Goal: Find specific page/section: Find specific page/section

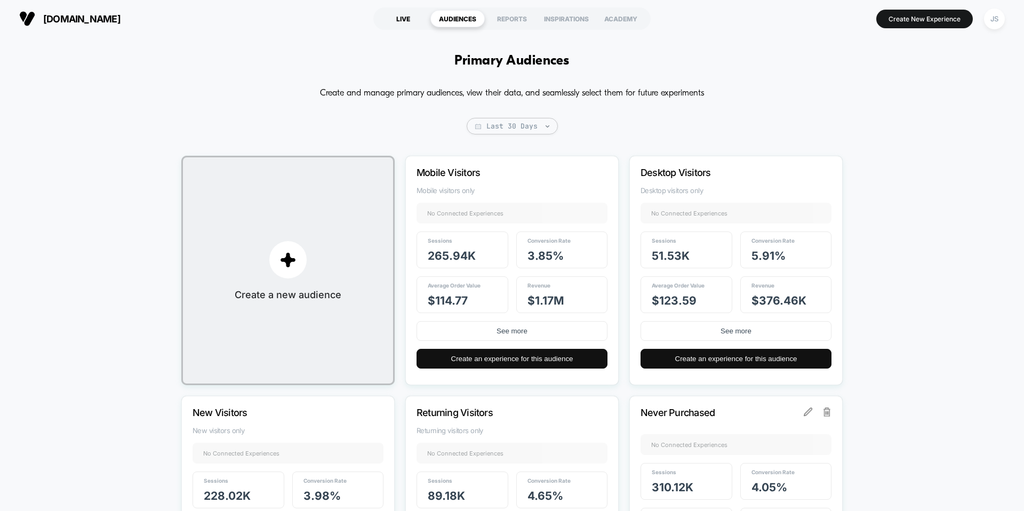
click at [420, 15] on div "LIVE" at bounding box center [403, 18] width 54 height 17
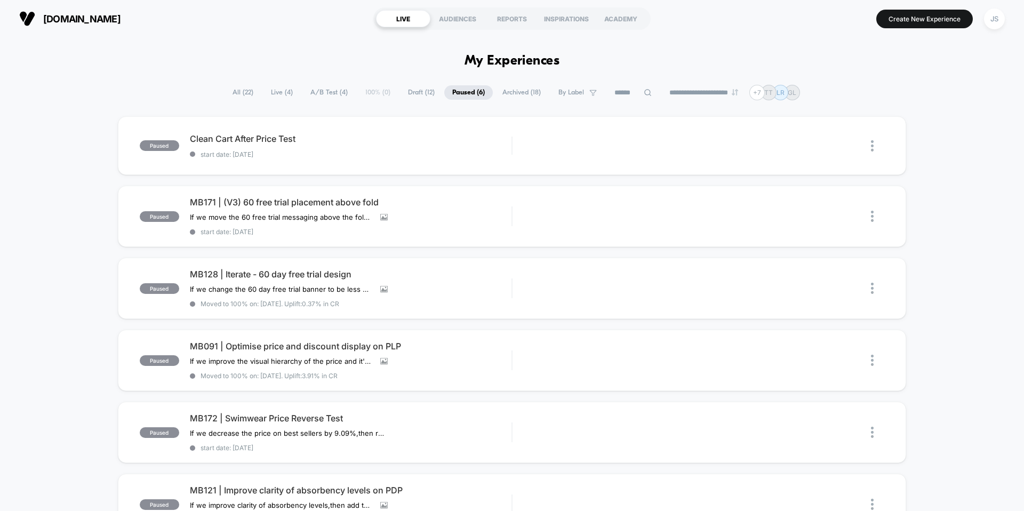
click at [408, 97] on span "Draft ( 12 )" at bounding box center [421, 92] width 43 height 14
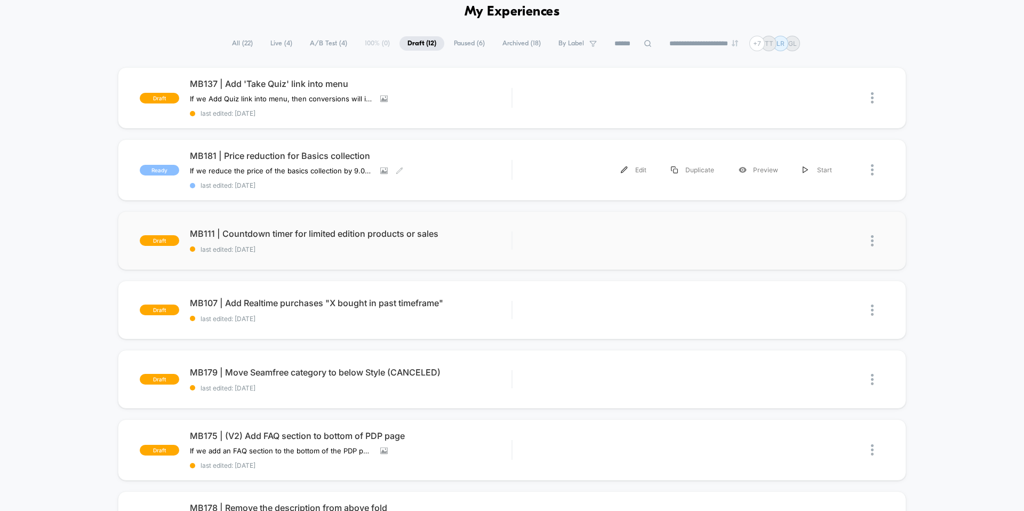
scroll to position [57, 0]
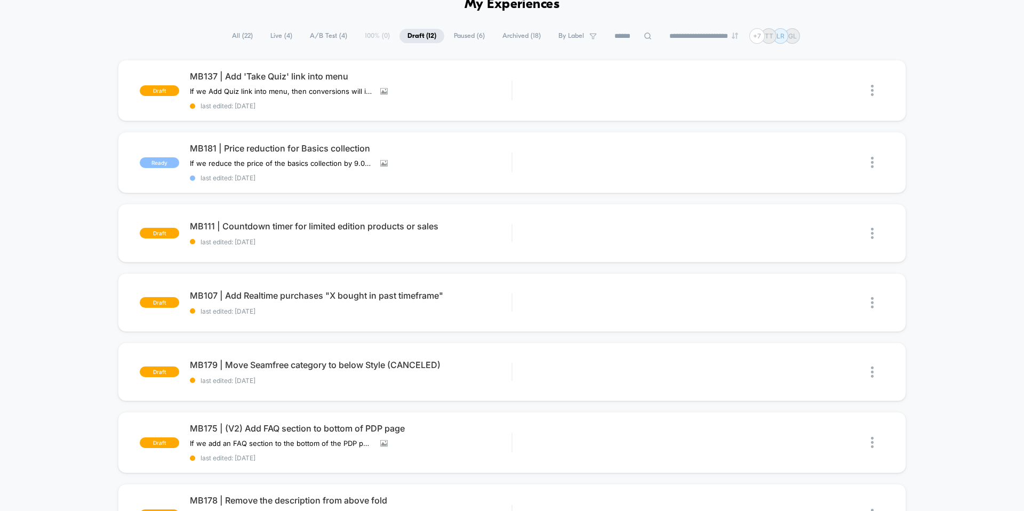
click at [86, 183] on div "draft MB137 | Add 'Take Quiz' link into menu If we Add Quiz link into menu , th…" at bounding box center [512, 502] width 1024 height 885
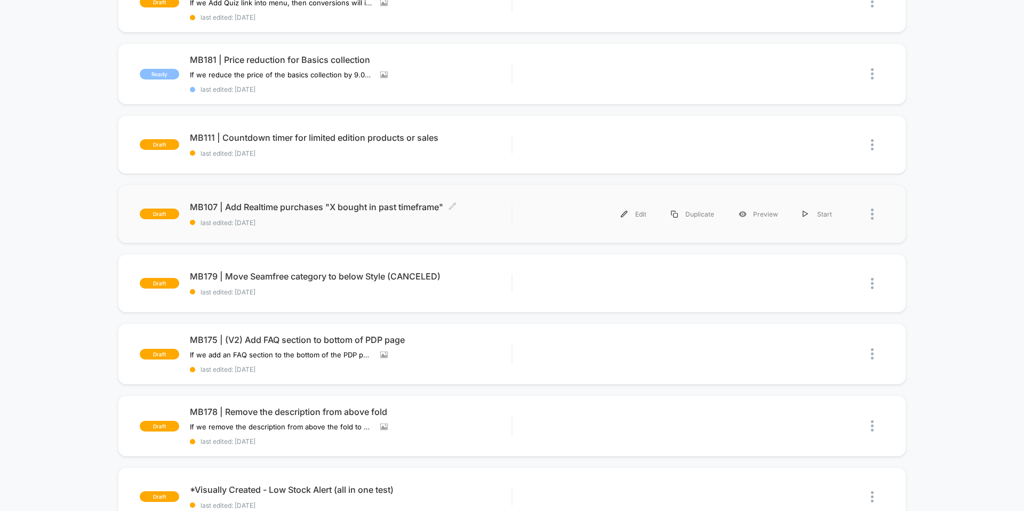
scroll to position [147, 0]
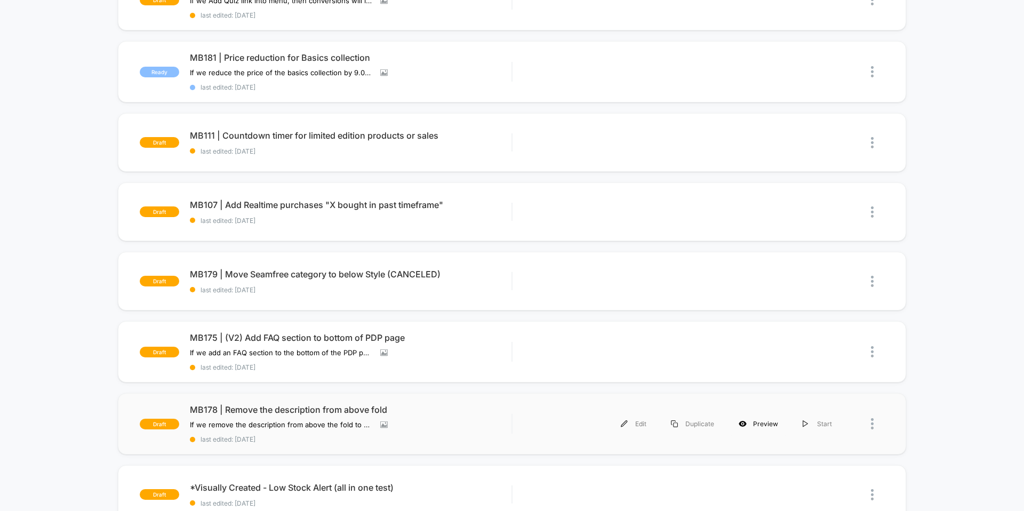
click at [748, 424] on div "Preview" at bounding box center [758, 424] width 64 height 24
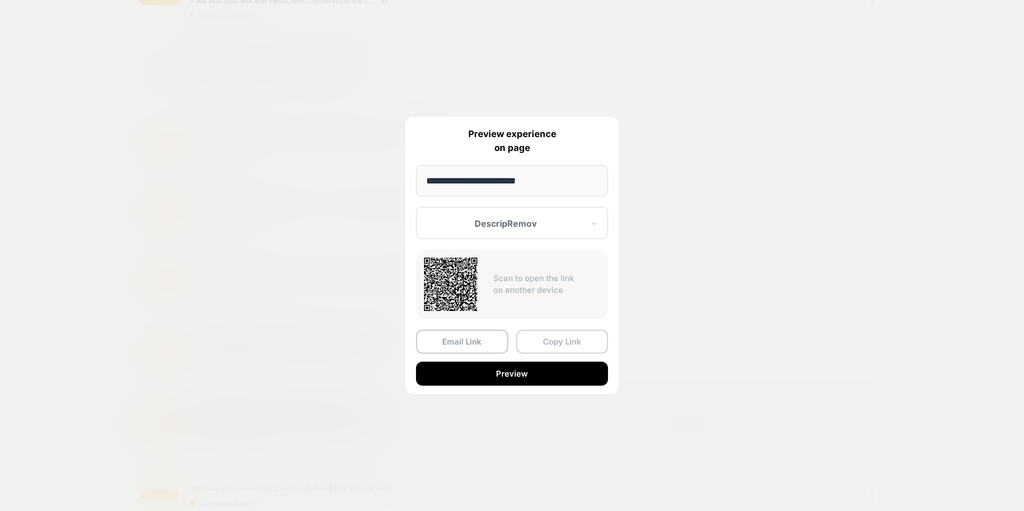
click at [543, 341] on button "Copy Link" at bounding box center [562, 342] width 92 height 24
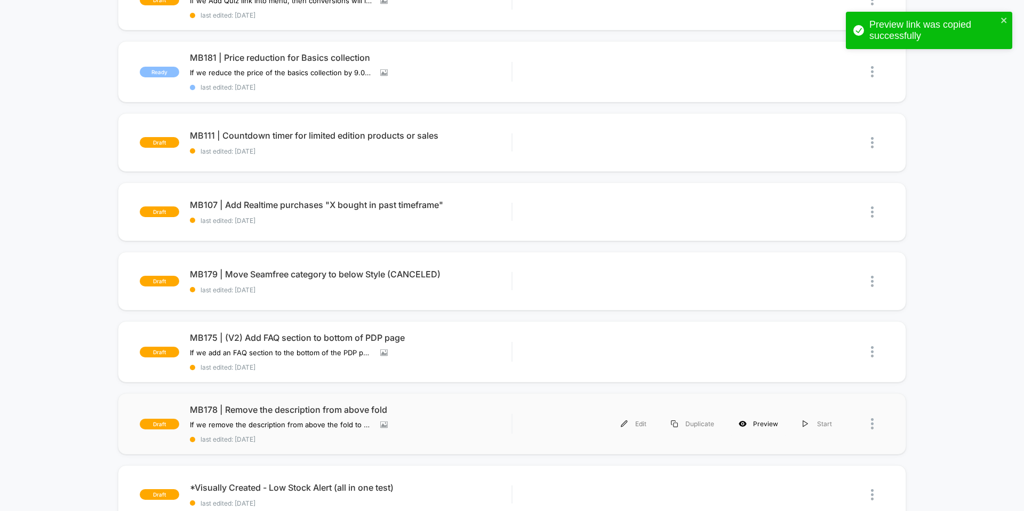
click at [752, 423] on div "Preview" at bounding box center [758, 424] width 64 height 24
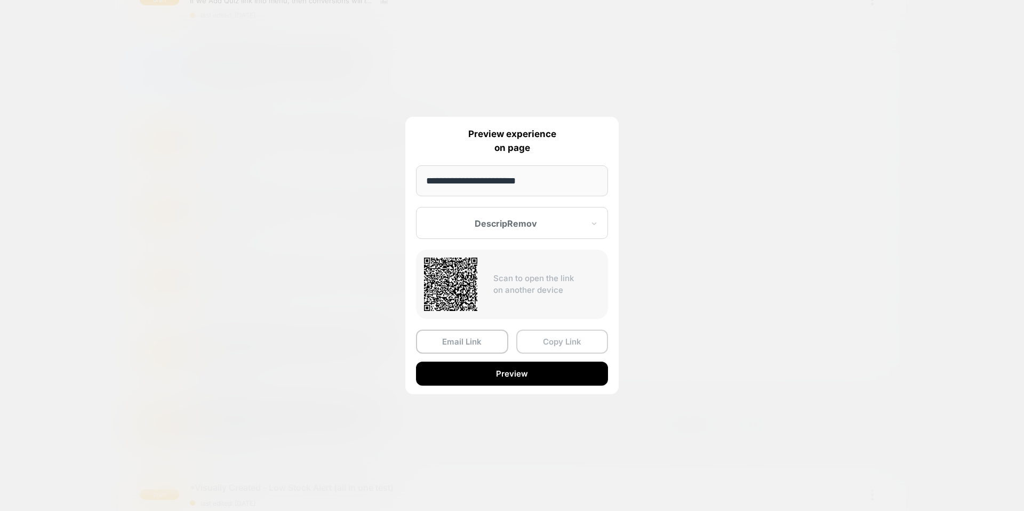
click at [532, 342] on button "Copy Link" at bounding box center [562, 342] width 92 height 24
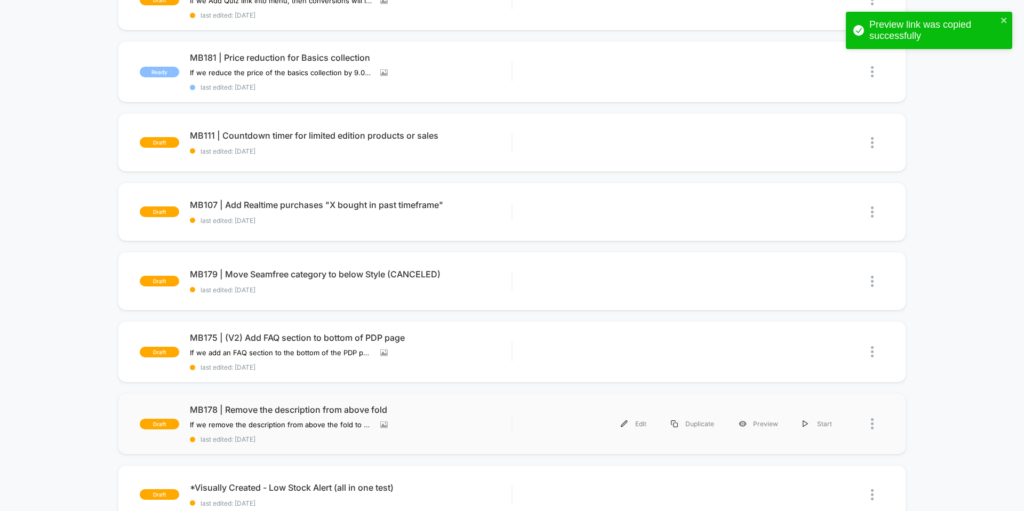
click at [54, 173] on div "draft MB137 | Add 'Take Quiz' link into menu If we Add Quiz link into menu , th…" at bounding box center [512, 411] width 1024 height 885
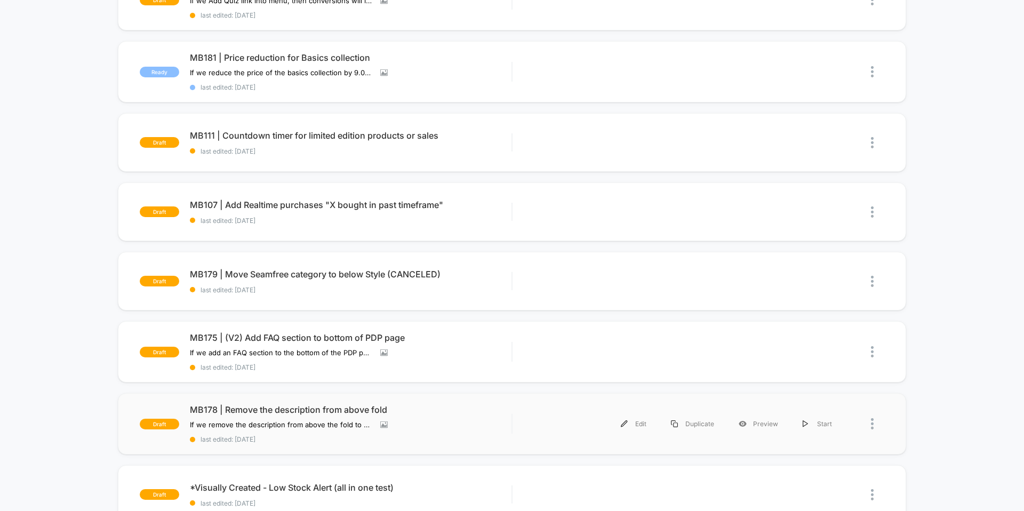
click at [33, 289] on div "draft MB137 | Add 'Take Quiz' link into menu If we Add Quiz link into menu , th…" at bounding box center [512, 411] width 1024 height 885
click at [2, 137] on div "draft MB137 | Add 'Take Quiz' link into menu If we Add Quiz link into menu , th…" at bounding box center [512, 411] width 1024 height 885
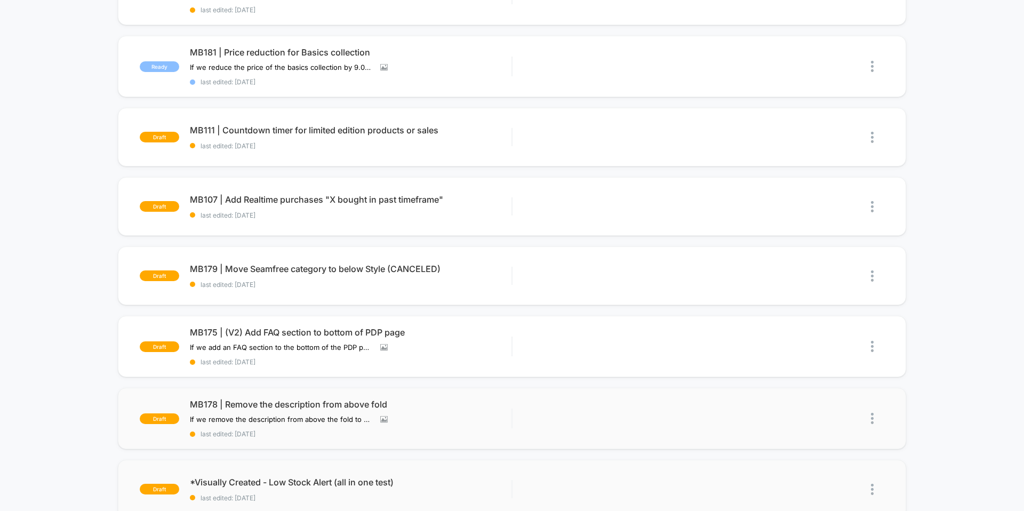
scroll to position [0, 0]
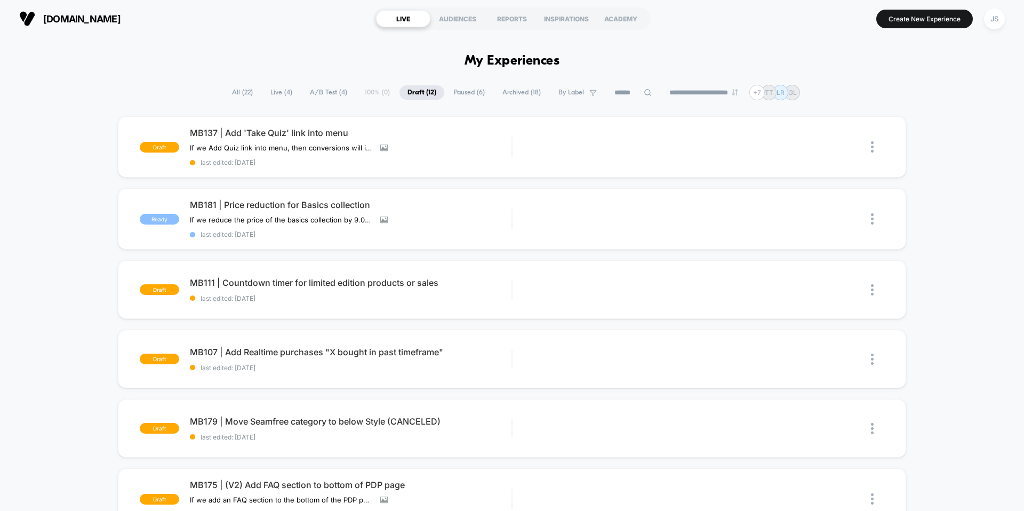
click at [458, 95] on span "Paused ( 6 )" at bounding box center [469, 92] width 47 height 14
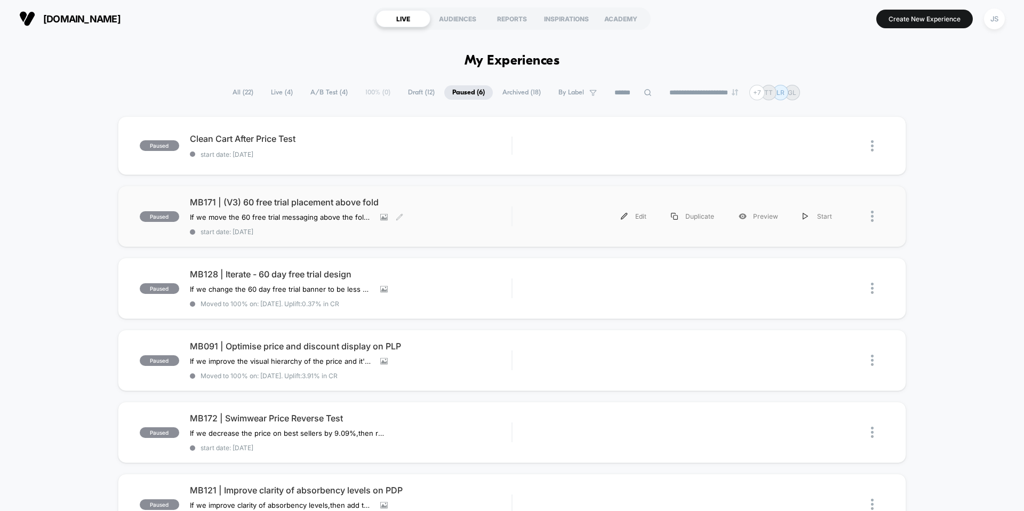
click at [249, 203] on span "MB171 | (V3) 60 free trial placement above fold" at bounding box center [351, 202] width 322 height 11
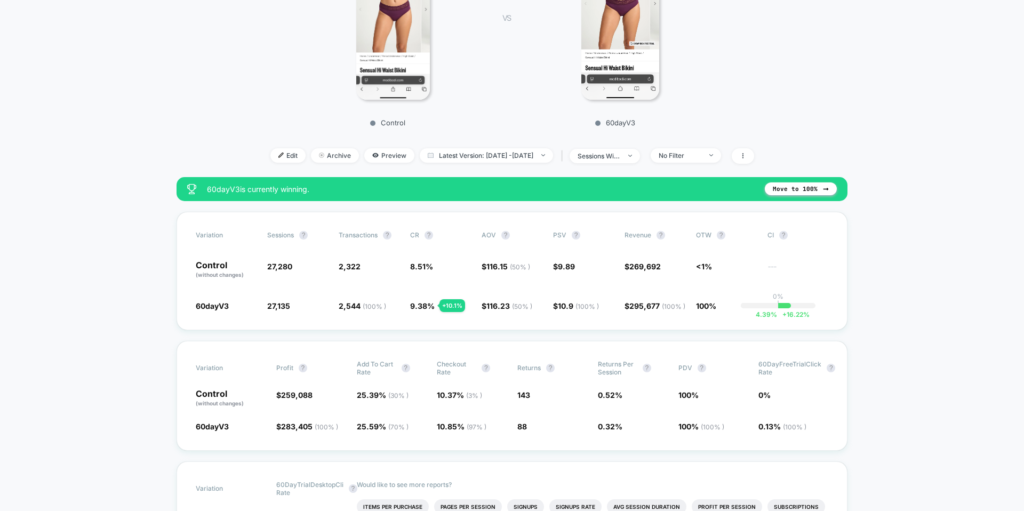
scroll to position [247, 0]
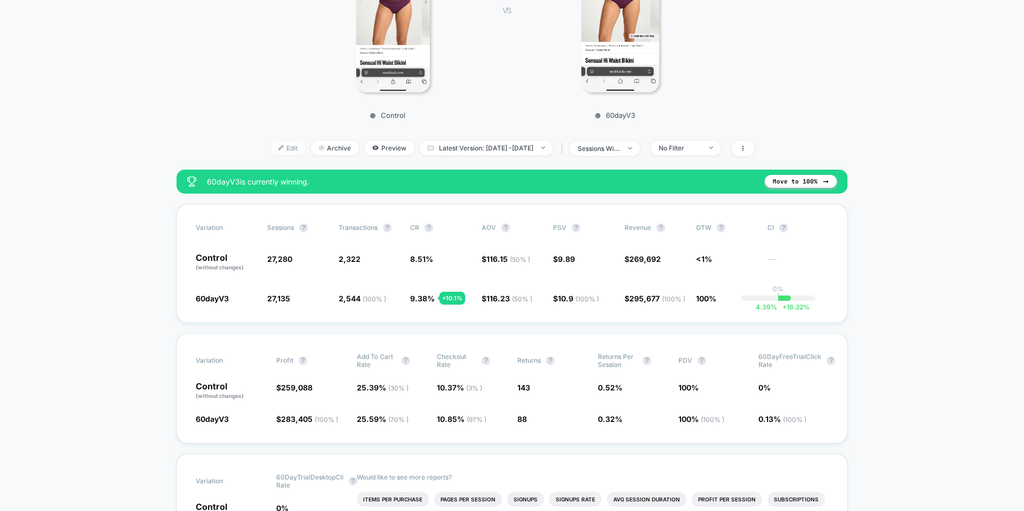
click at [278, 145] on img at bounding box center [280, 147] width 5 height 5
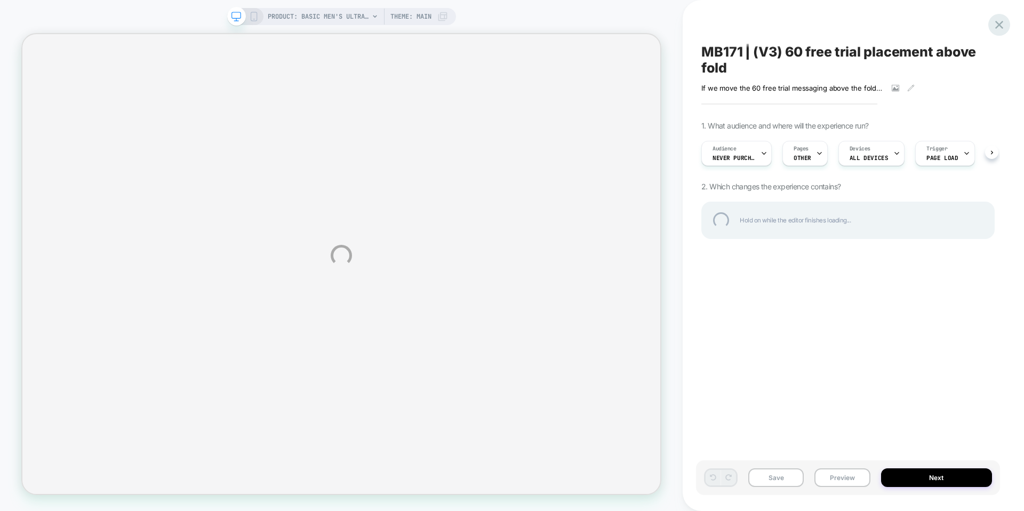
click at [1004, 20] on div at bounding box center [999, 25] width 22 height 22
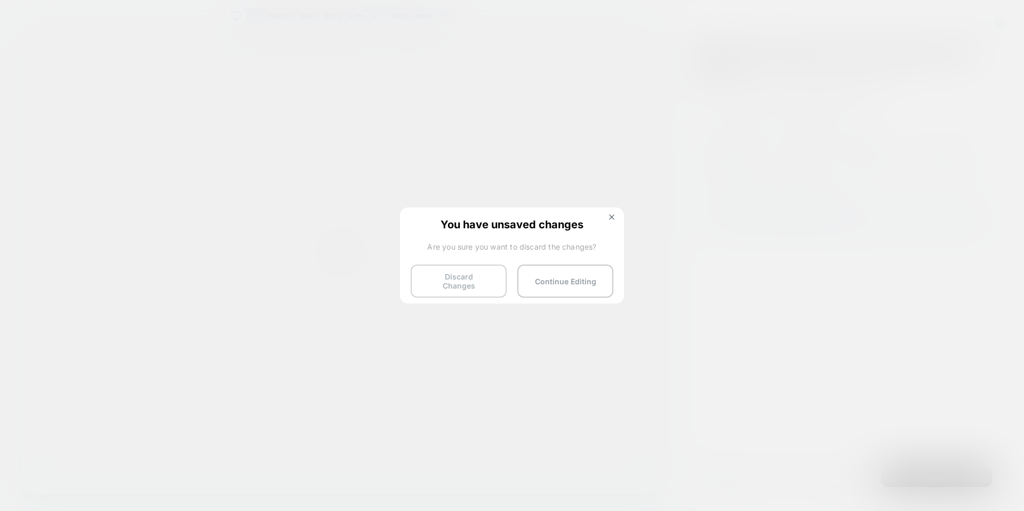
click at [486, 281] on button "Discard Changes" at bounding box center [459, 281] width 96 height 33
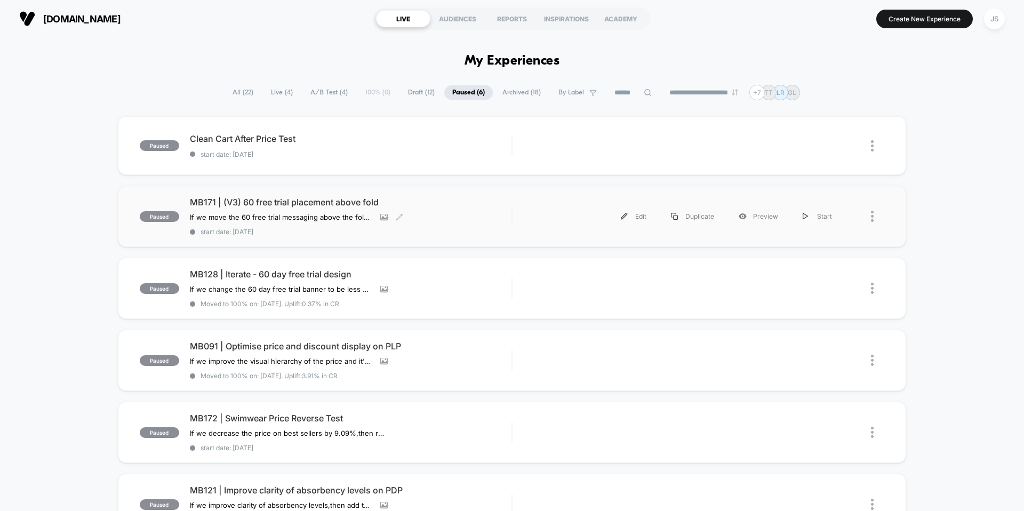
click at [270, 206] on span "MB171 | (V3) 60 free trial placement above fold" at bounding box center [351, 202] width 322 height 11
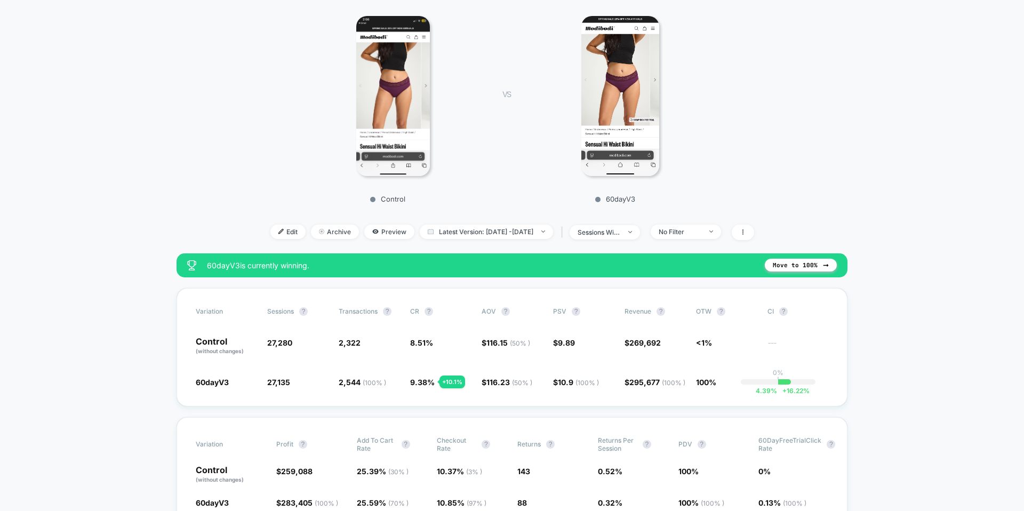
scroll to position [240, 0]
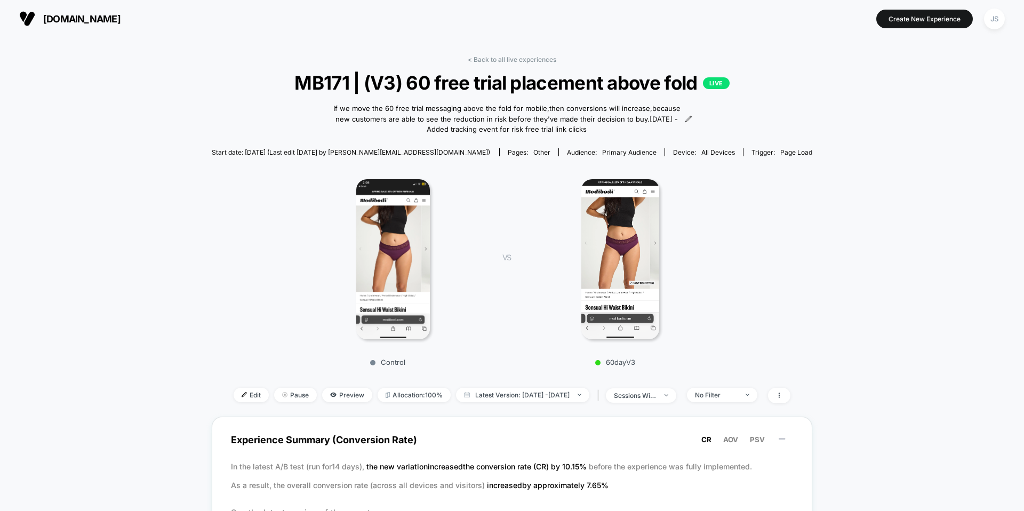
click at [588, 53] on div "< Back to all live experiences MB171 | (V3) 60 free trial placement above fold …" at bounding box center [512, 494] width 601 height 892
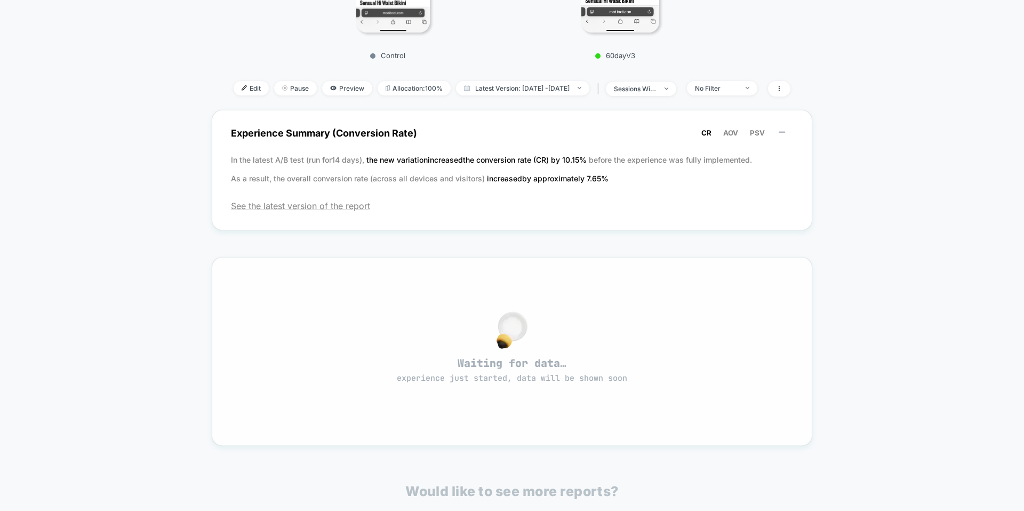
scroll to position [310, 0]
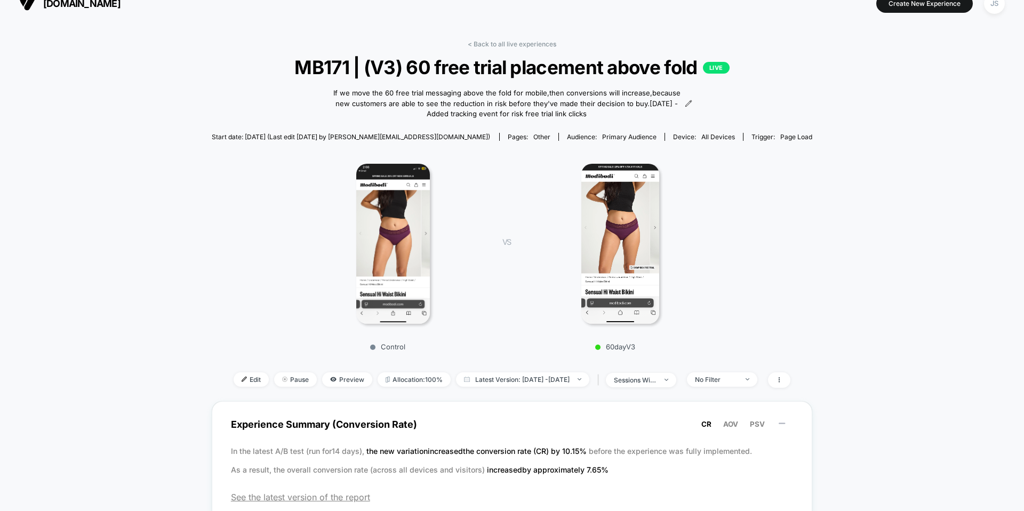
scroll to position [0, 0]
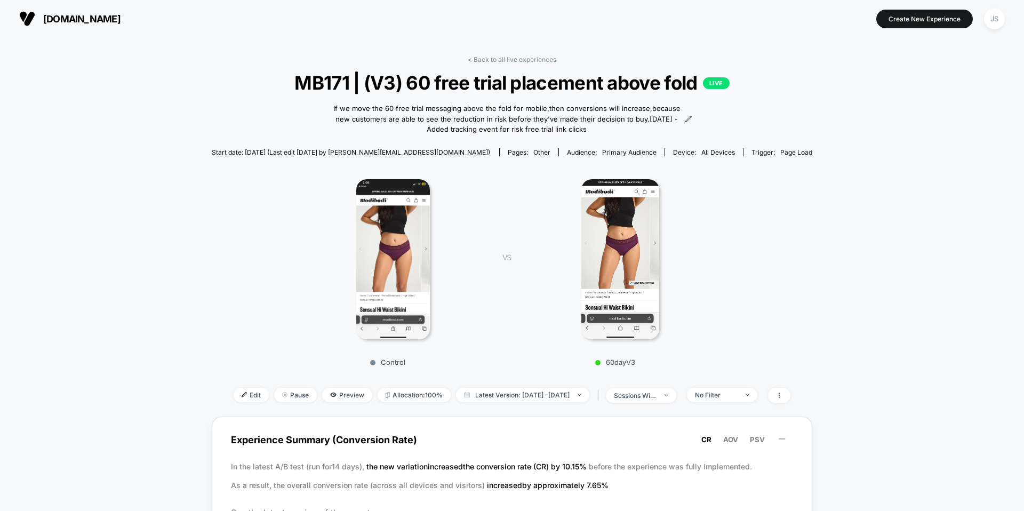
click at [535, 65] on div "< Back to all live experiences MB171 | (V3) 60 free trial placement above fold …" at bounding box center [512, 235] width 601 height 361
click at [535, 61] on link "< Back to all live experiences" at bounding box center [512, 59] width 89 height 8
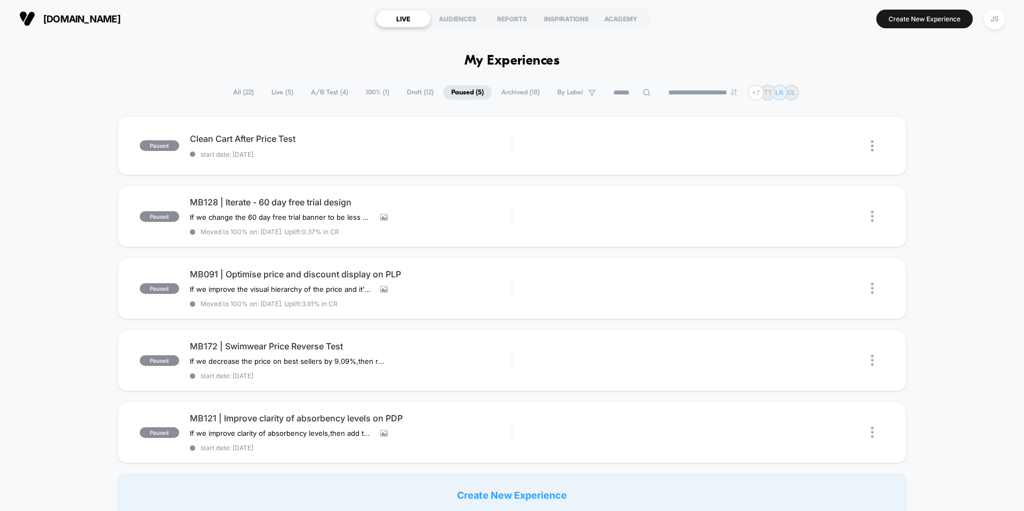
click at [282, 91] on span "Live ( 5 )" at bounding box center [283, 92] width 38 height 14
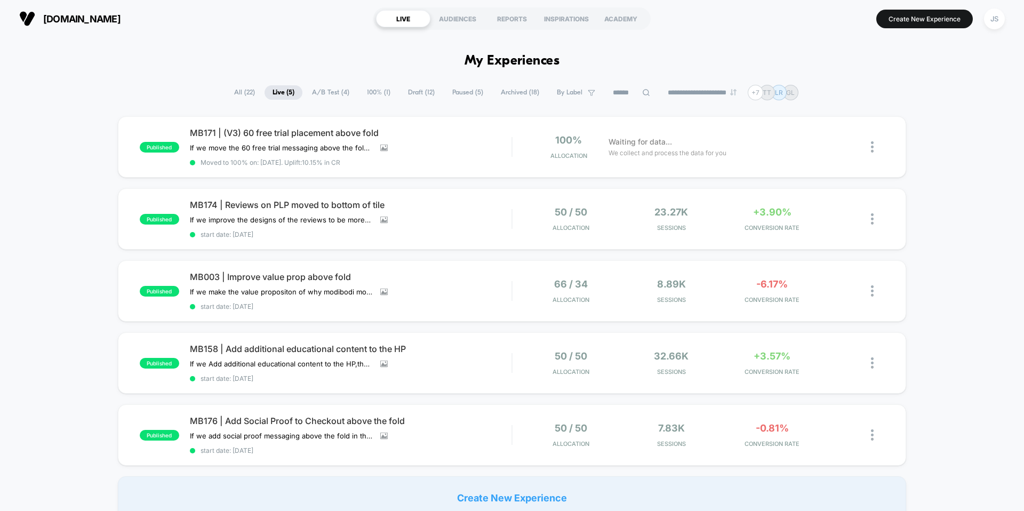
click at [472, 92] on span "Paused ( 5 )" at bounding box center [467, 92] width 47 height 14
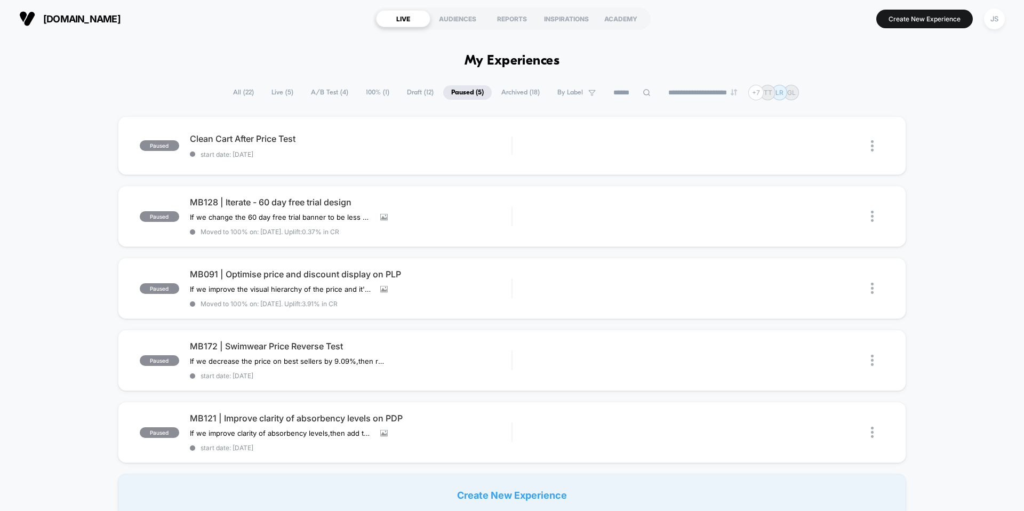
click at [378, 94] on span "100% ( 1 )" at bounding box center [377, 92] width 39 height 14
